Goal: Obtain resource: Obtain resource

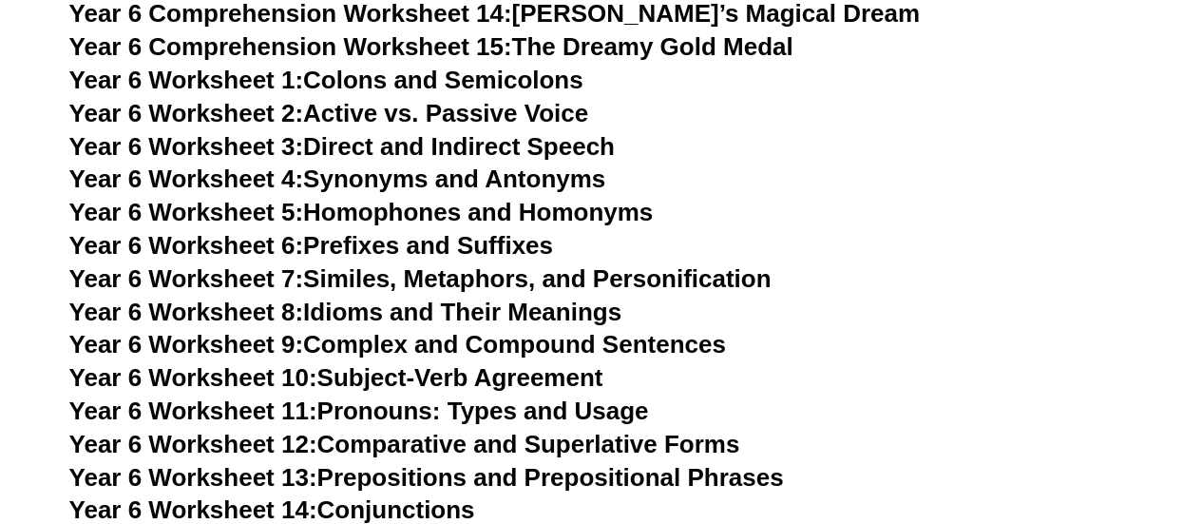
scroll to position [11115, 0]
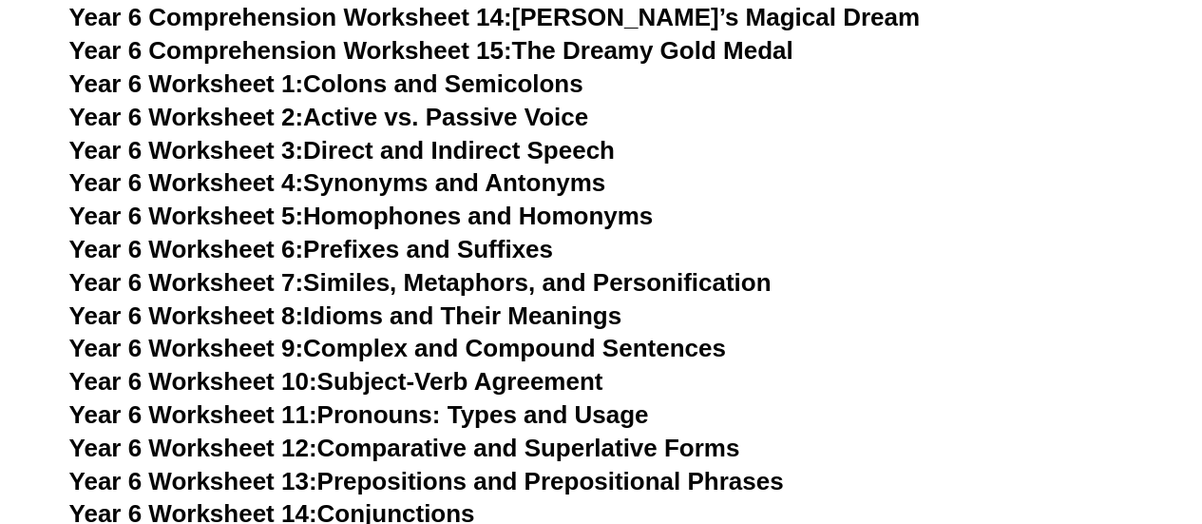
click at [481, 268] on link "Year 6 Worksheet 7: Similes, Metaphors, and Personification" at bounding box center [420, 282] width 702 height 29
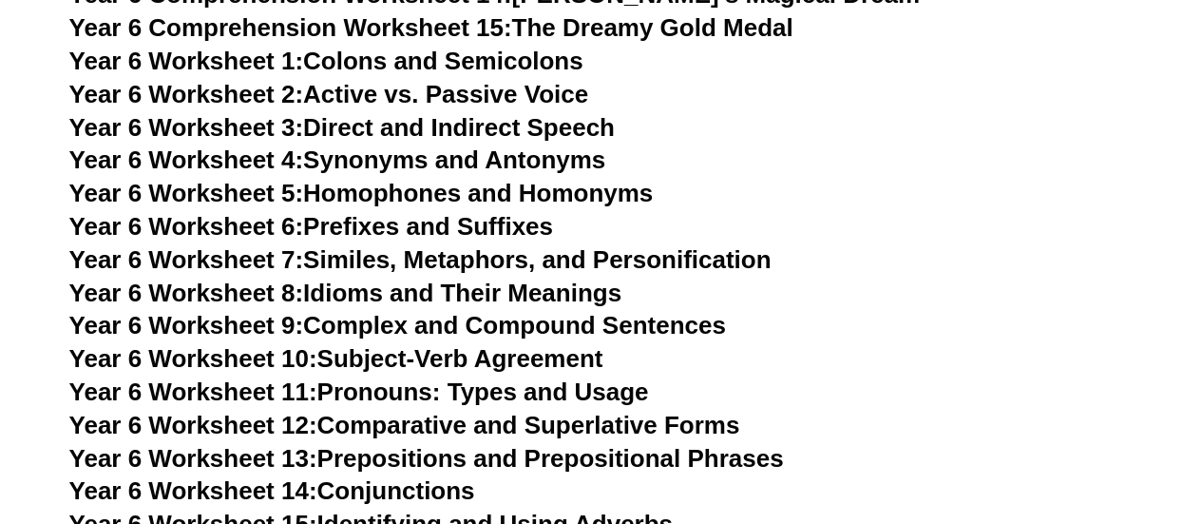
scroll to position [11139, 0]
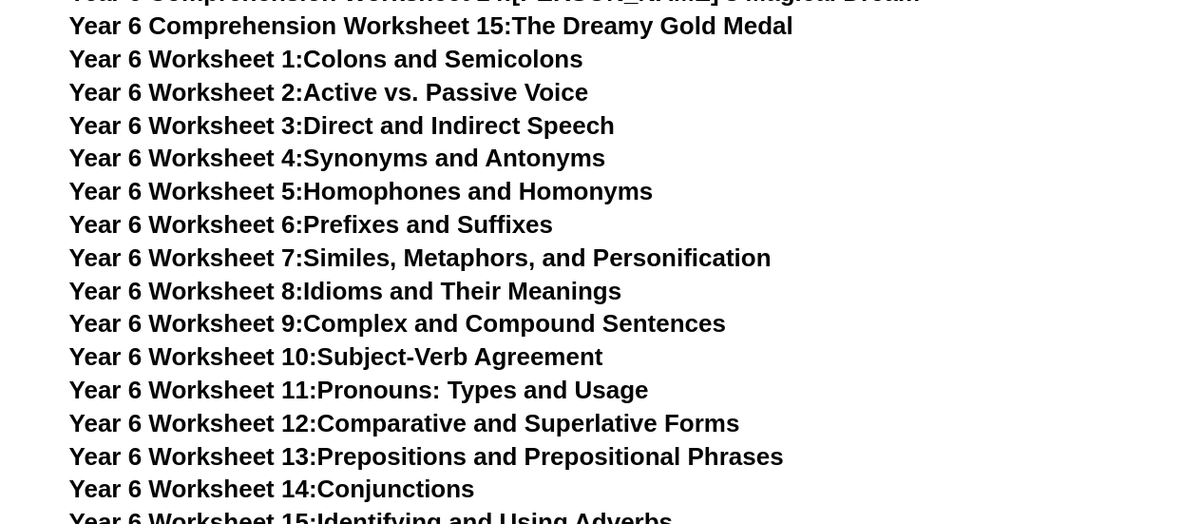
click at [575, 277] on link "Year 6 Worksheet 8: Idioms and Their Meanings" at bounding box center [345, 291] width 552 height 29
click at [909, 276] on h3 "Year 6 Worksheet 8: Idioms and Their Meanings" at bounding box center [601, 292] width 1064 height 32
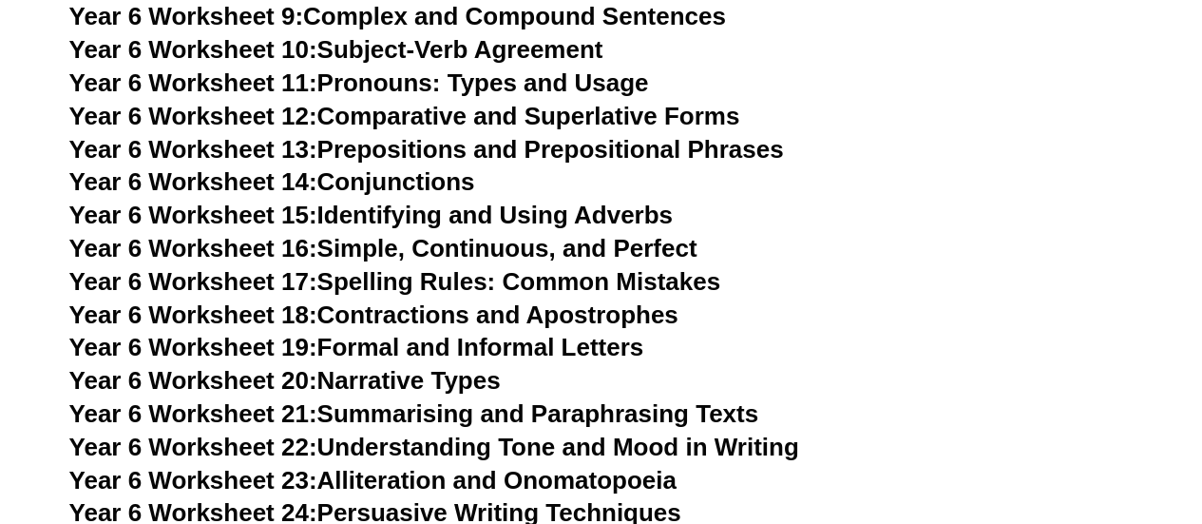
scroll to position [11445, 0]
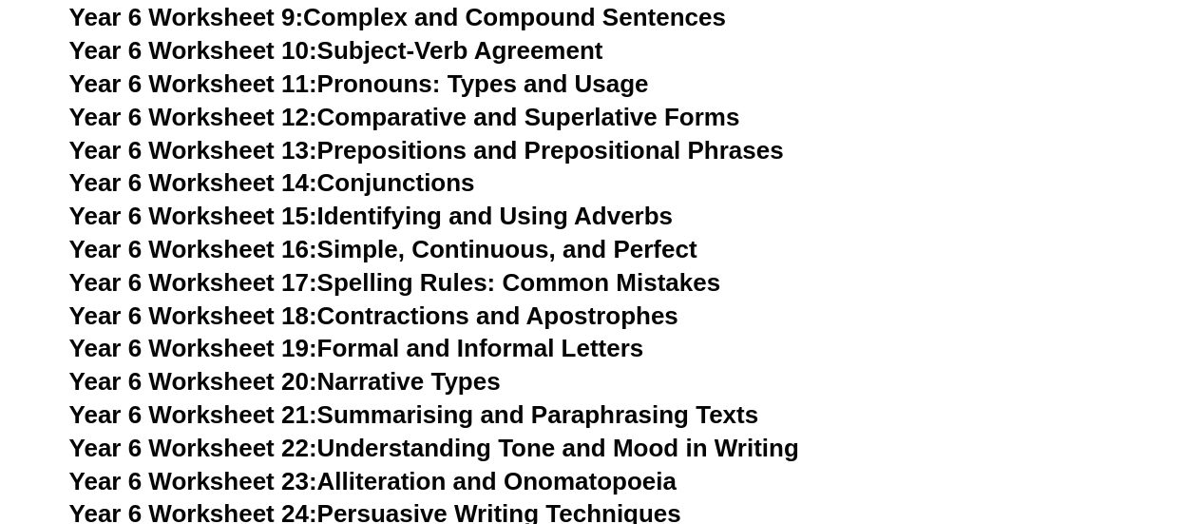
click at [612, 235] on link "Year 6 Worksheet 16: Simple, Continuous, and Perfect" at bounding box center [383, 249] width 628 height 29
click at [582, 499] on link "Year 6 Worksheet 24: Persuasive Writing Techniques" at bounding box center [375, 513] width 612 height 29
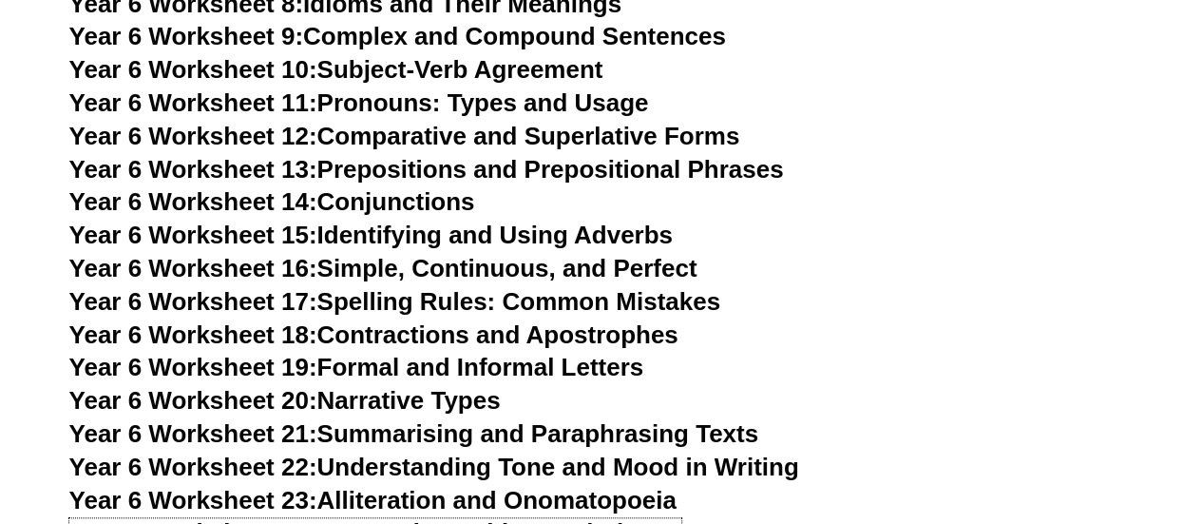
scroll to position [11425, 0]
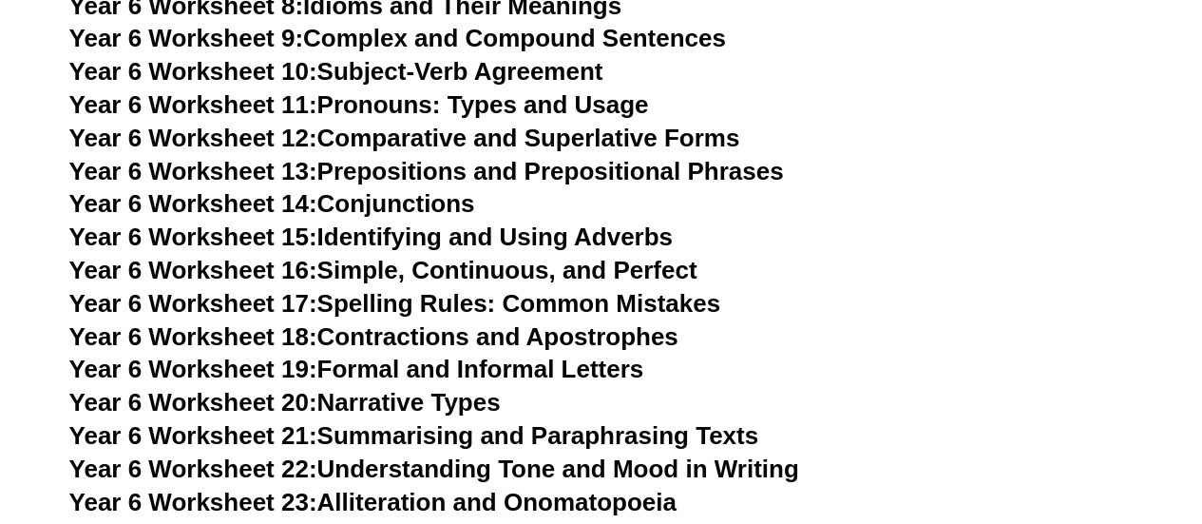
click at [878, 353] on h3 "Year 6 Worksheet 19: Formal and Informal Letters" at bounding box center [601, 369] width 1064 height 32
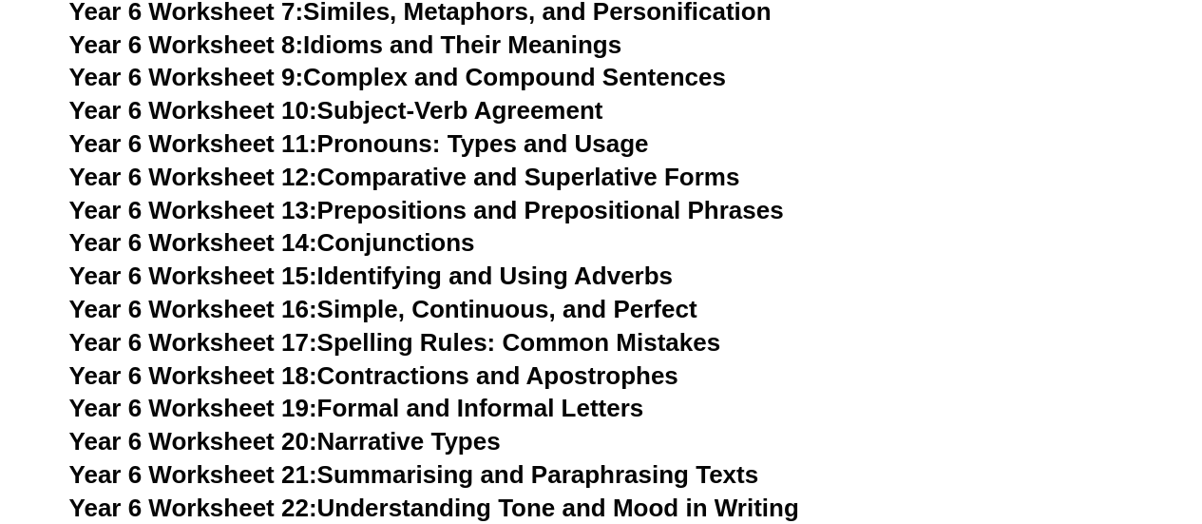
scroll to position [11385, 0]
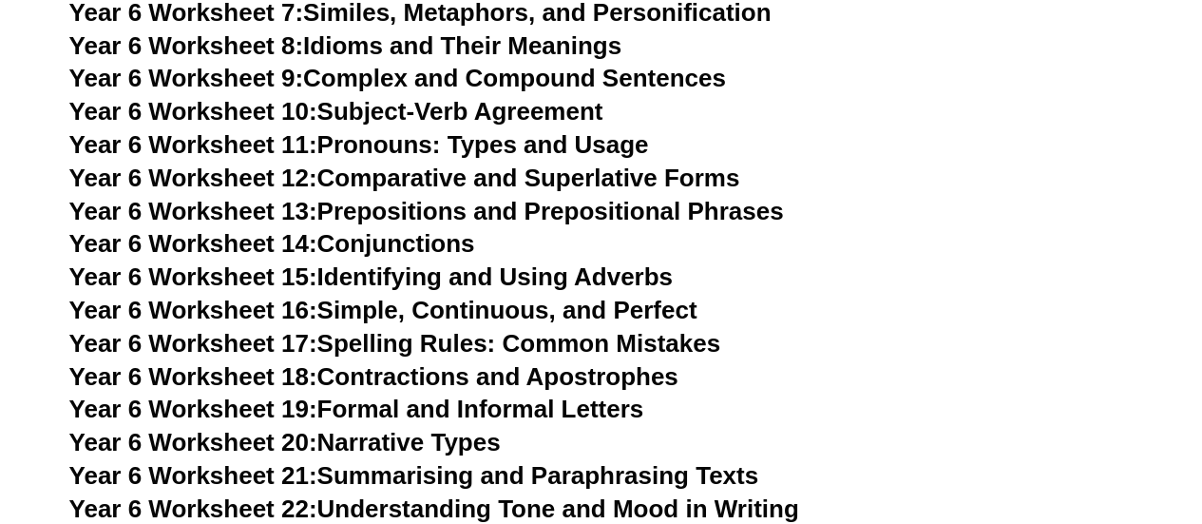
click at [476, 428] on link "Year 6 Worksheet 20: Narrative Types" at bounding box center [284, 442] width 431 height 29
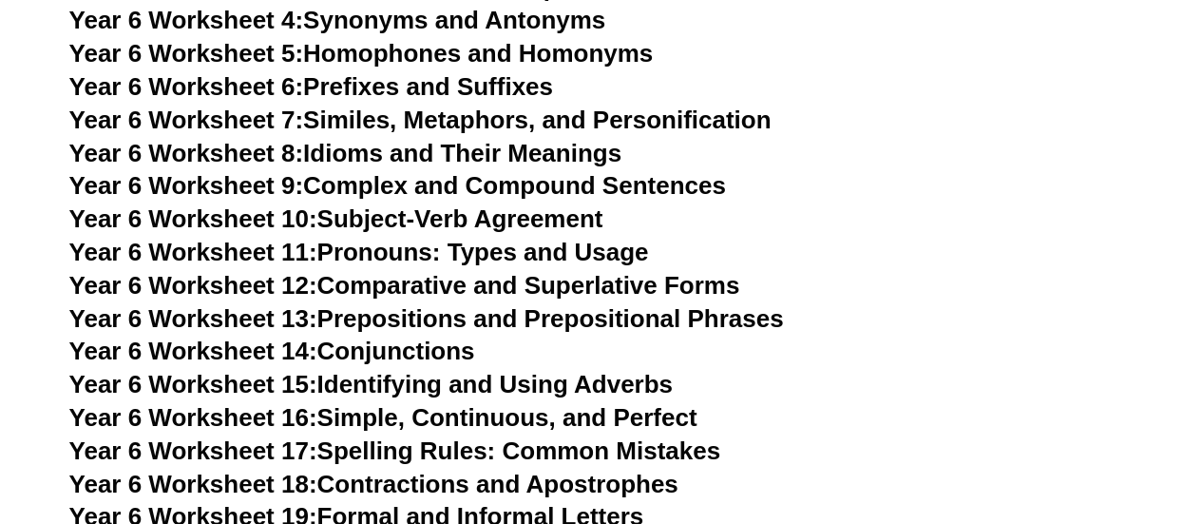
scroll to position [11276, 0]
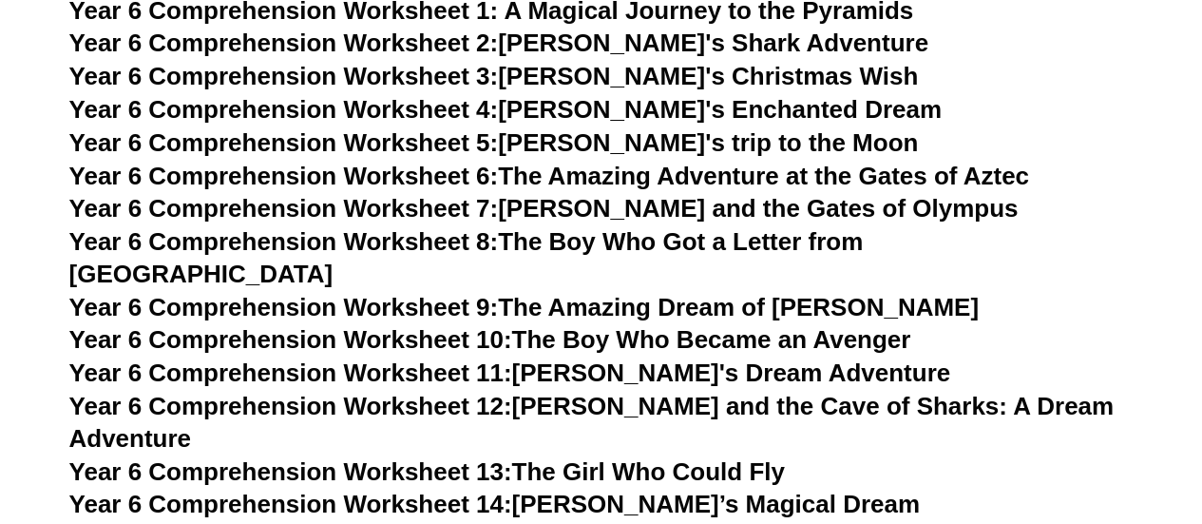
scroll to position [10629, 0]
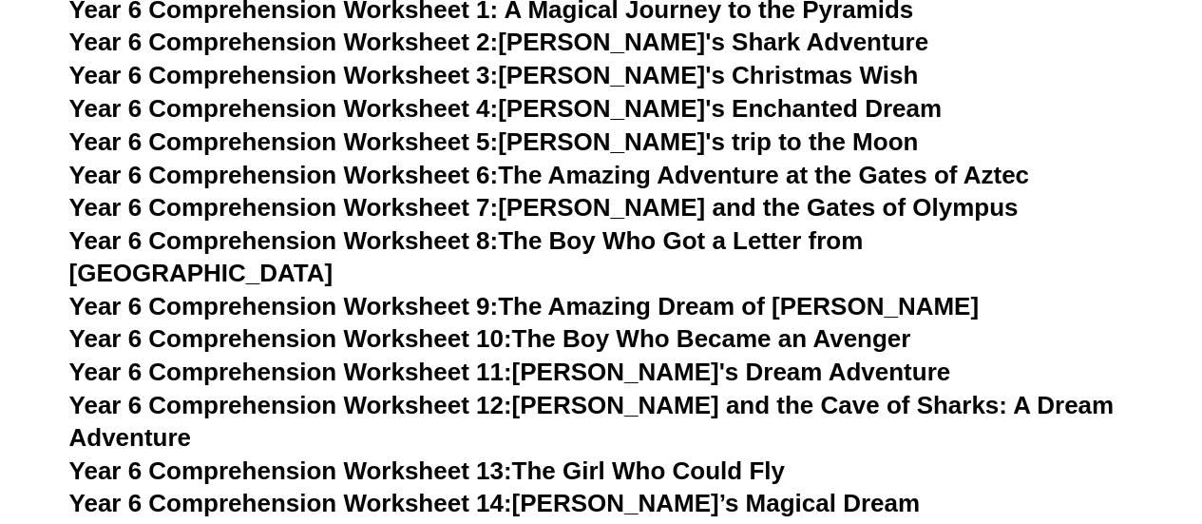
click at [711, 240] on link "Year 6 Comprehension Worksheet 8: The Boy Who Got a Letter from [GEOGRAPHIC_DAT…" at bounding box center [466, 256] width 794 height 61
